Goal: Check status: Check status

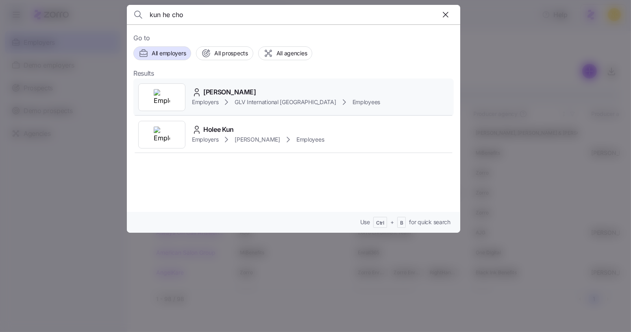
type input "kun he cho"
click at [257, 97] on div "Employers GLV International [GEOGRAPHIC_DATA] Employees" at bounding box center [286, 102] width 188 height 10
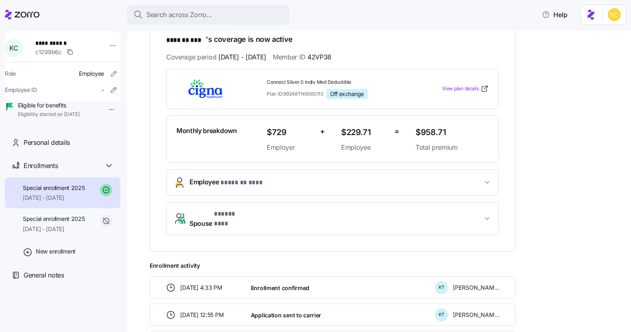
scroll to position [150, 0]
